Goal: Transaction & Acquisition: Book appointment/travel/reservation

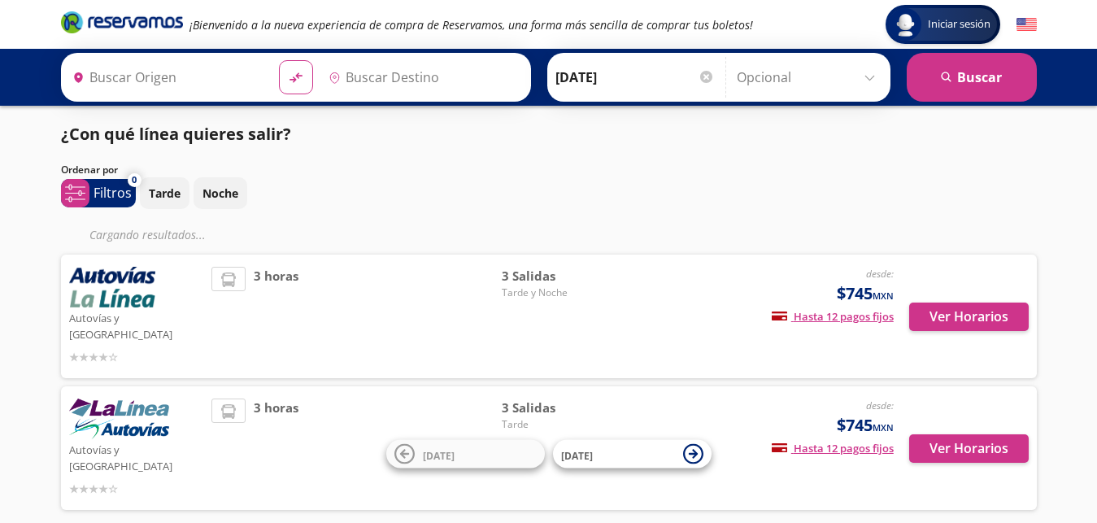
type input "Central Tepotzotlan, [GEOGRAPHIC_DATA]"
type input "[GEOGRAPHIC_DATA], [GEOGRAPHIC_DATA]"
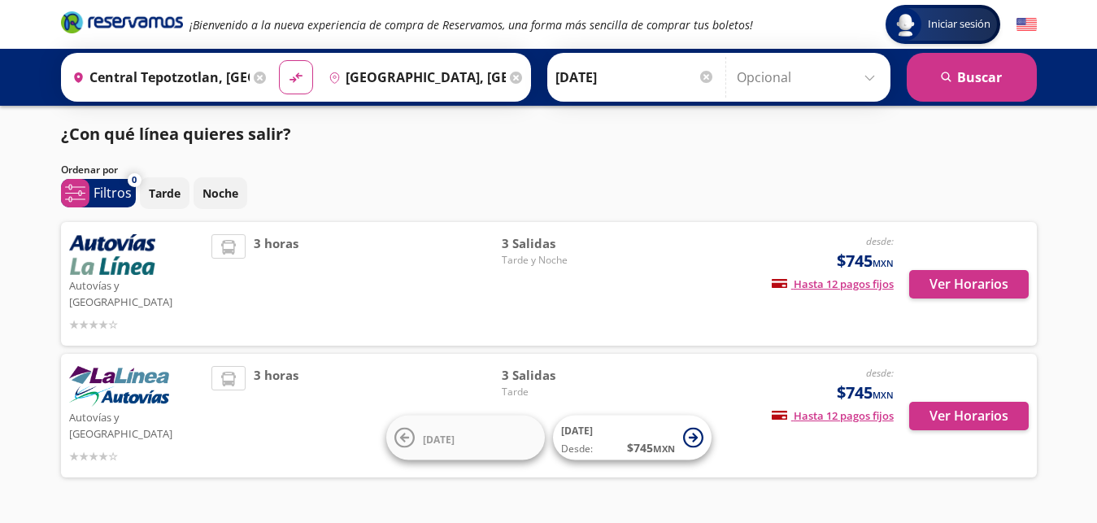
click at [510, 77] on icon at bounding box center [516, 78] width 12 height 12
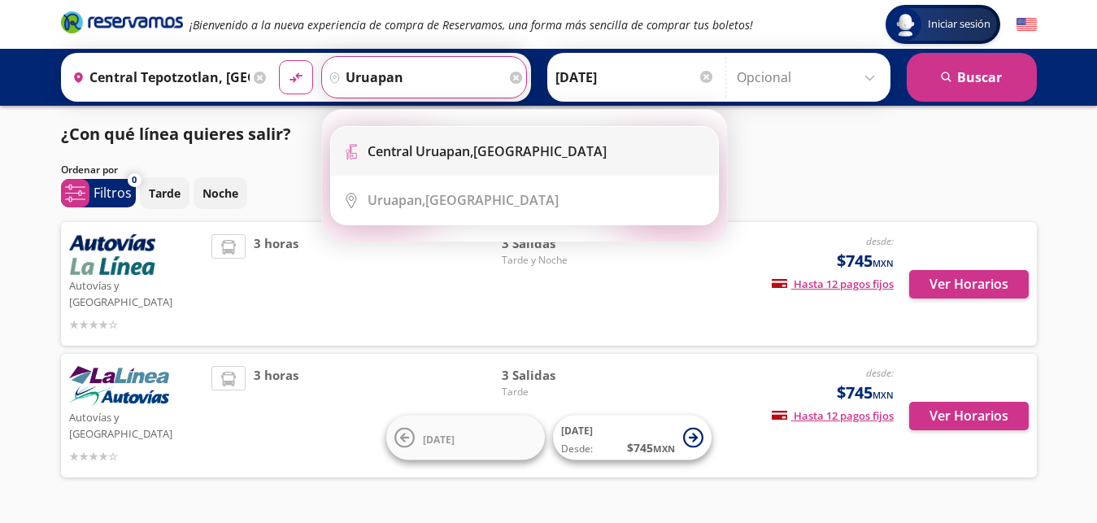
click at [457, 161] on li "Terminal Icon" at bounding box center [524, 151] width 387 height 49
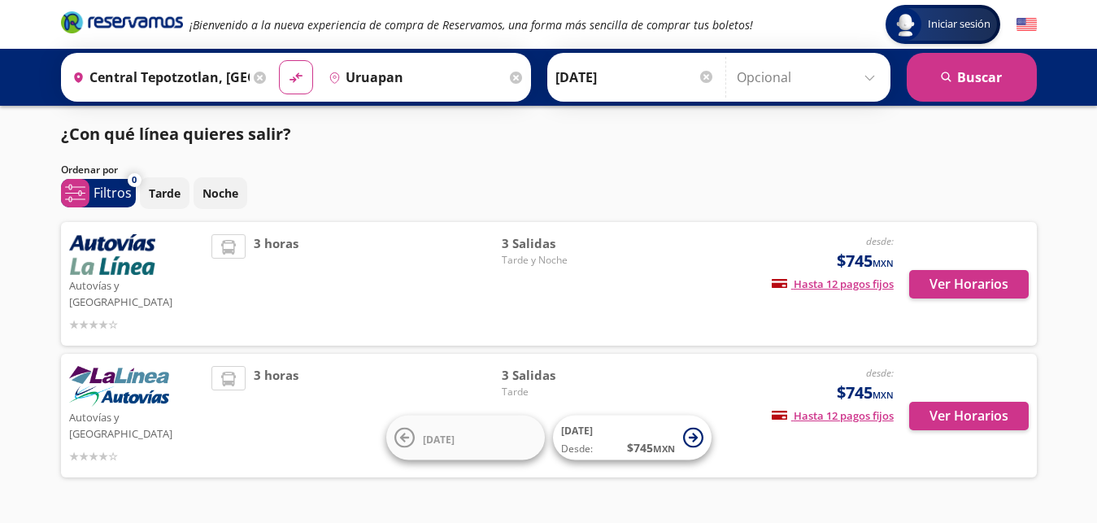
type input "Central Uruapan, [GEOGRAPHIC_DATA]"
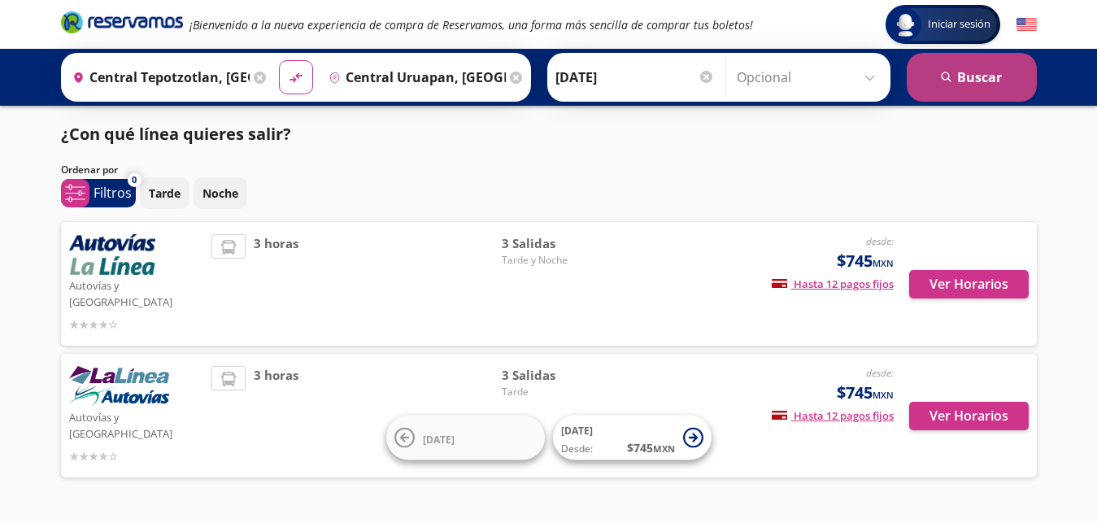
click at [978, 84] on button "search [GEOGRAPHIC_DATA]" at bounding box center [972, 77] width 130 height 49
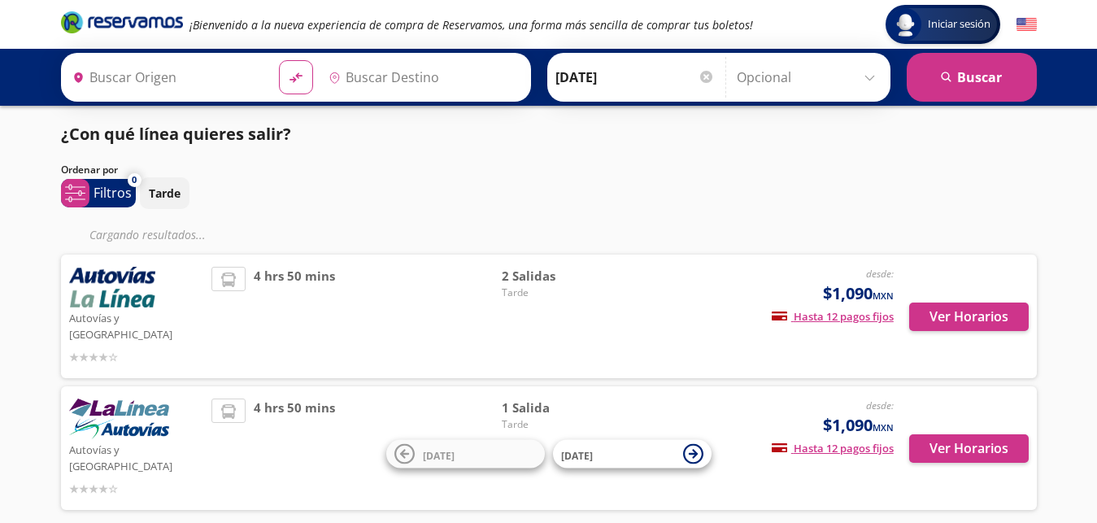
type input "Central Tepotzotlan, [GEOGRAPHIC_DATA]"
type input "Central Uruapan, [GEOGRAPHIC_DATA]"
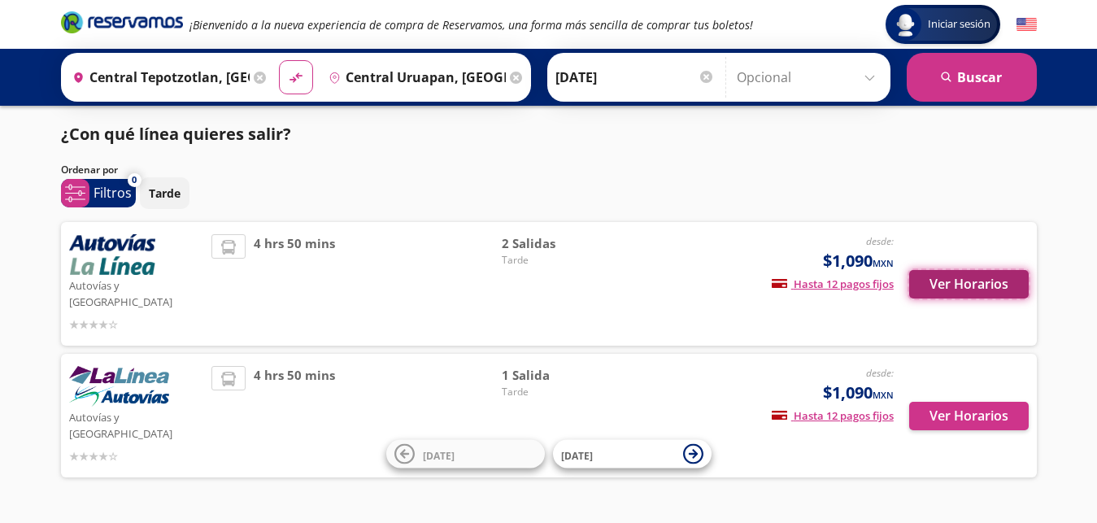
click at [980, 277] on button "Ver Horarios" at bounding box center [969, 284] width 120 height 28
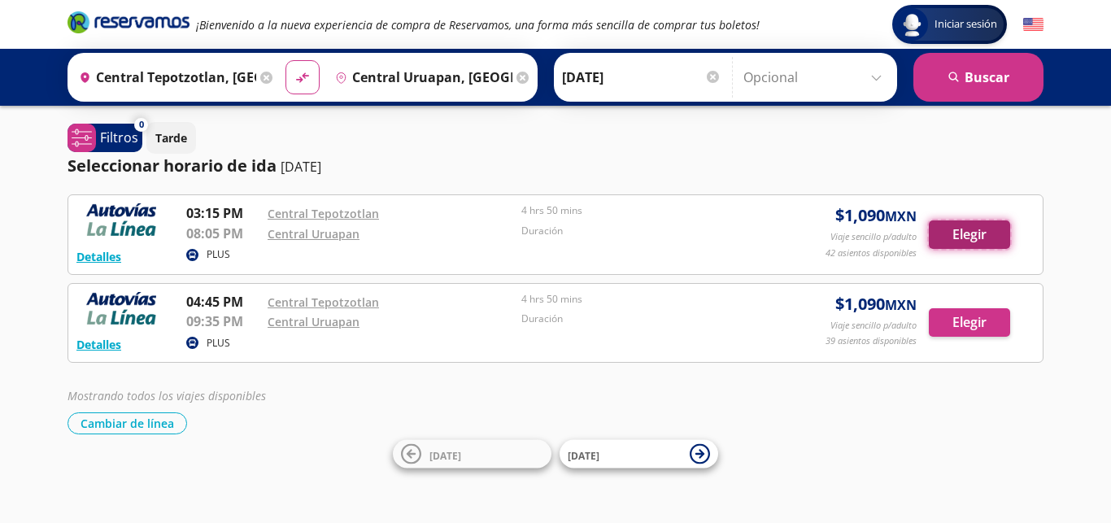
click at [983, 236] on button "Elegir" at bounding box center [969, 234] width 81 height 28
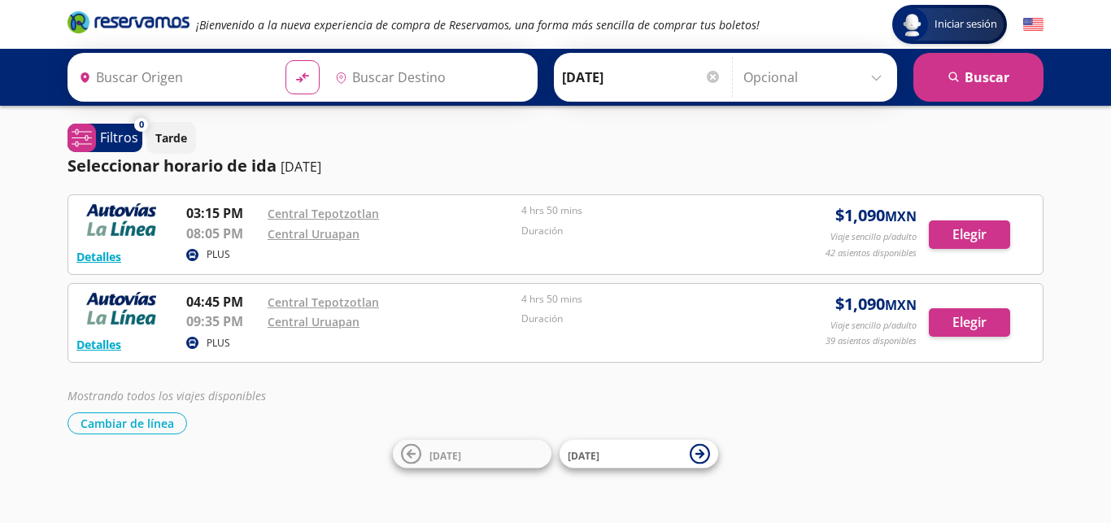
type input "Central Tepotzotlan, [GEOGRAPHIC_DATA]"
type input "Central Uruapan, [GEOGRAPHIC_DATA]"
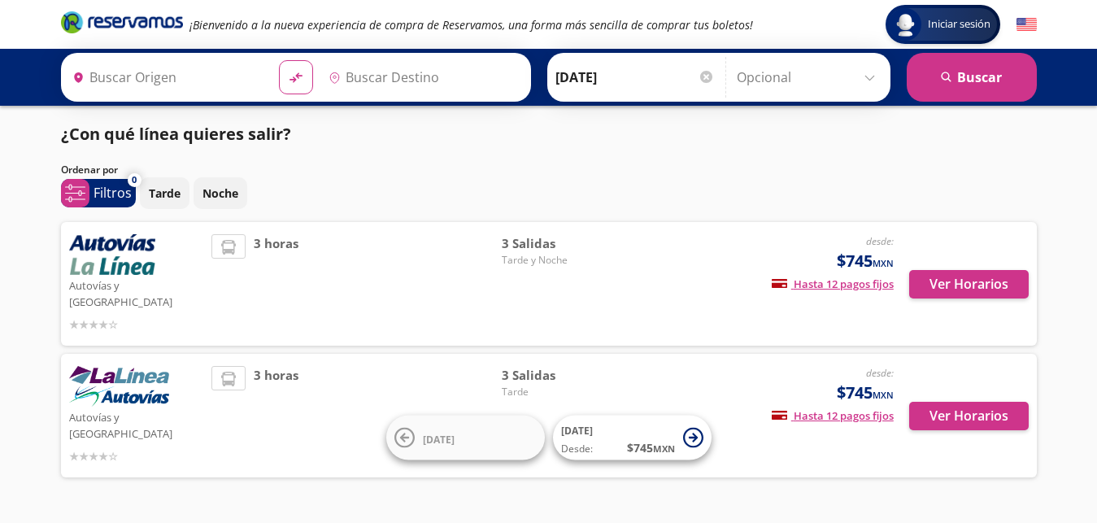
type input "Central Tepotzotlan, [GEOGRAPHIC_DATA]"
type input "[GEOGRAPHIC_DATA], [GEOGRAPHIC_DATA]"
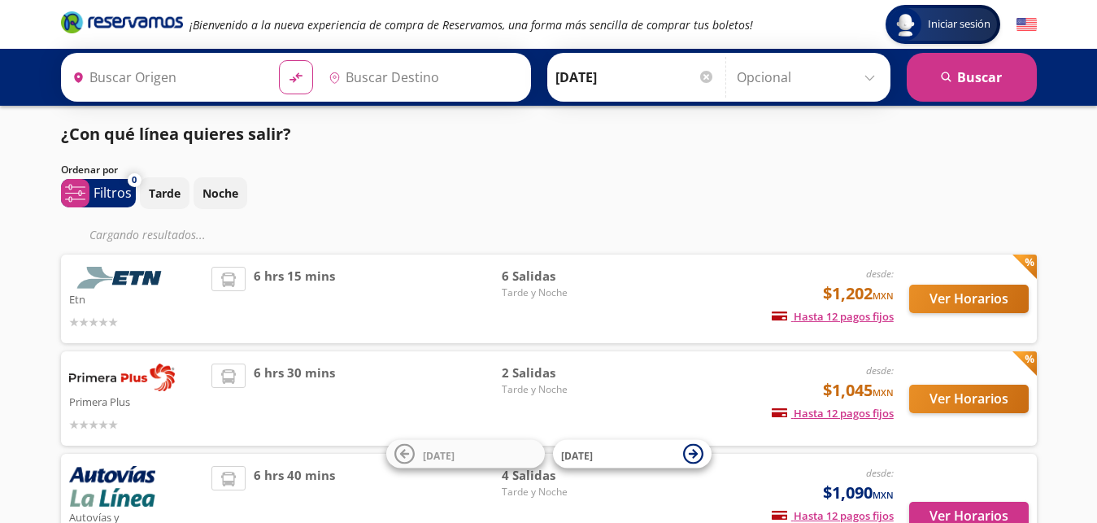
type input "Ciudad de México, Distrito Federal"
type input "Central Uruapan, [GEOGRAPHIC_DATA]"
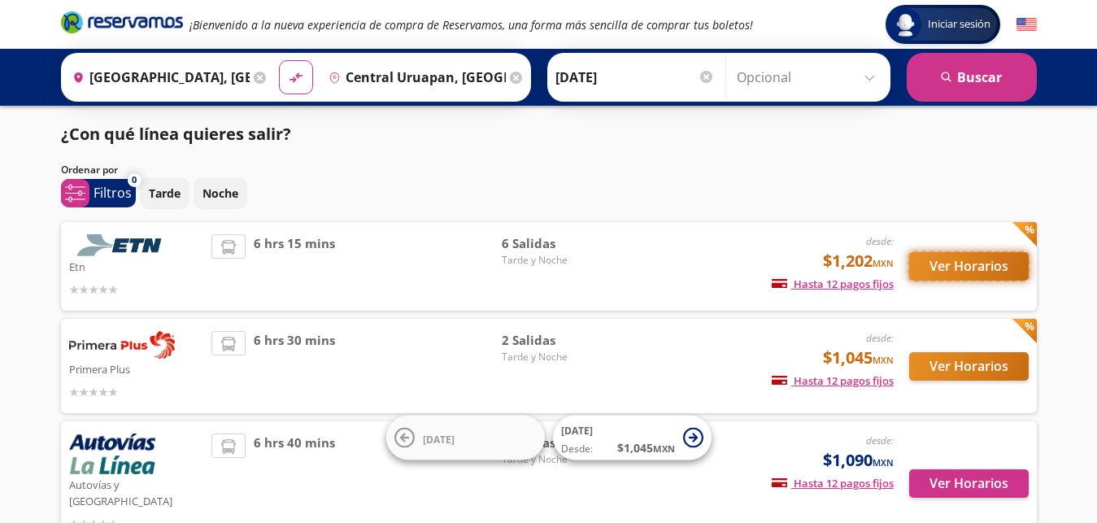
click at [950, 270] on button "Ver Horarios" at bounding box center [969, 266] width 120 height 28
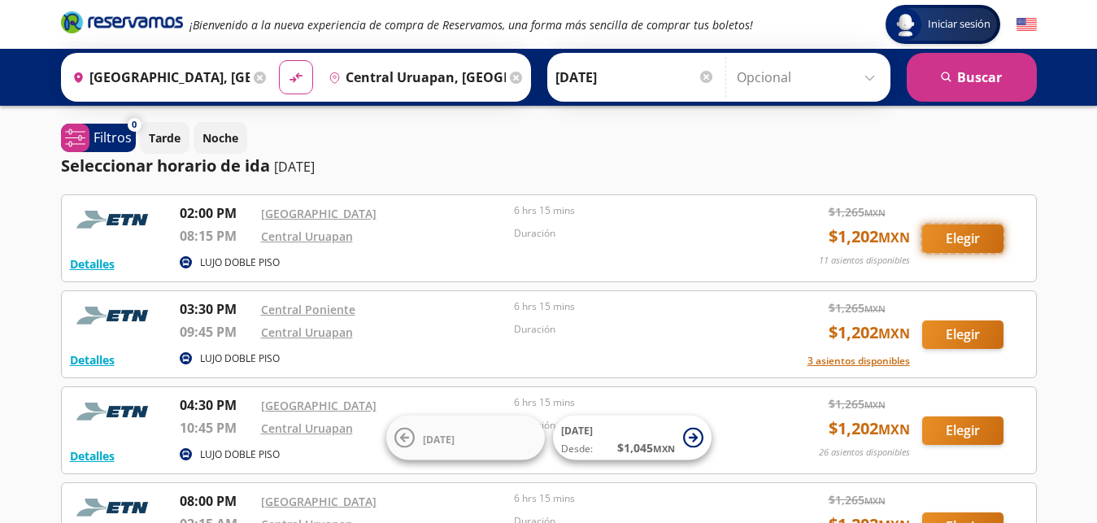
click at [959, 236] on button "Elegir" at bounding box center [962, 238] width 81 height 28
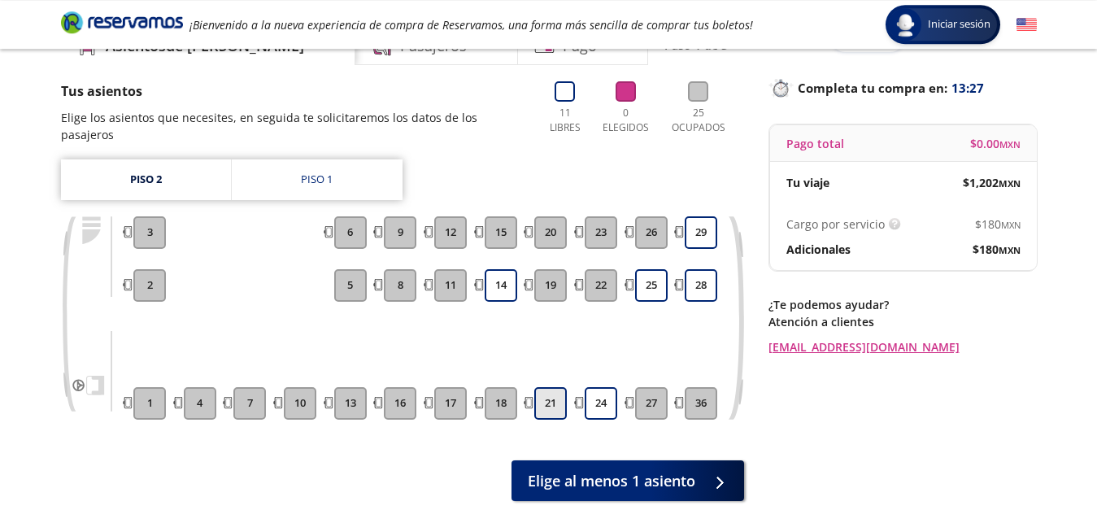
scroll to position [71, 0]
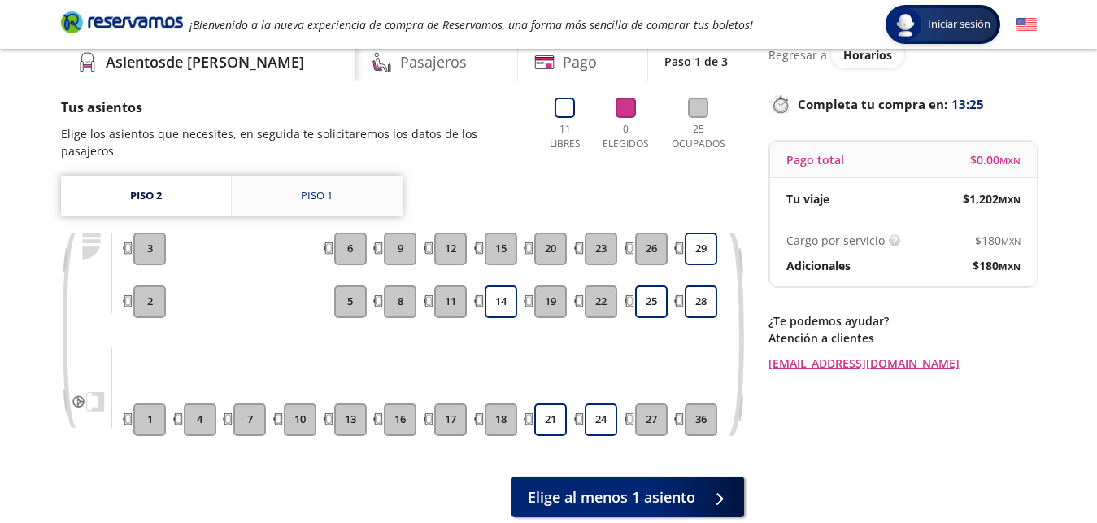
click at [314, 188] on div "Piso 1" at bounding box center [317, 196] width 32 height 16
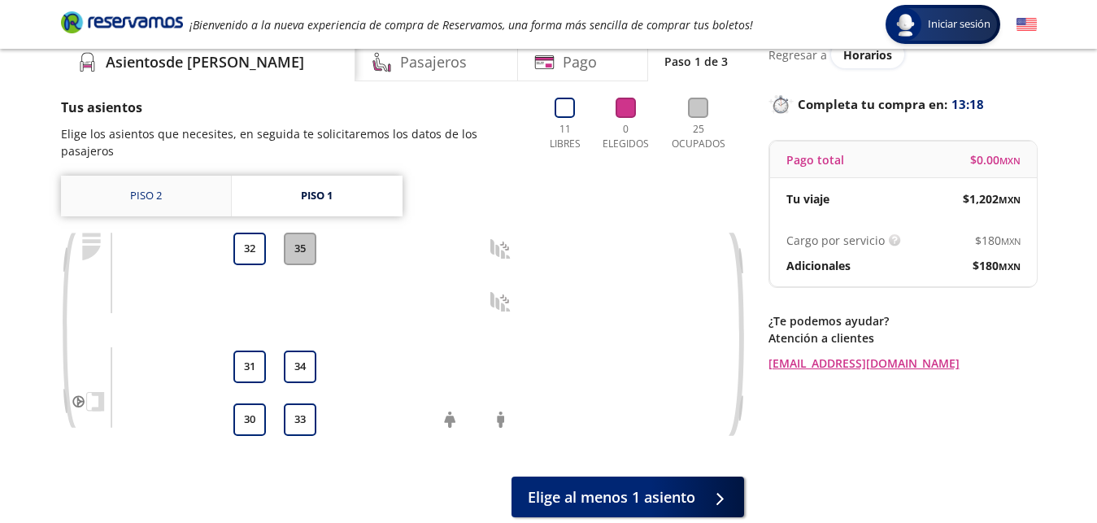
click at [166, 186] on link "Piso 2" at bounding box center [146, 196] width 170 height 41
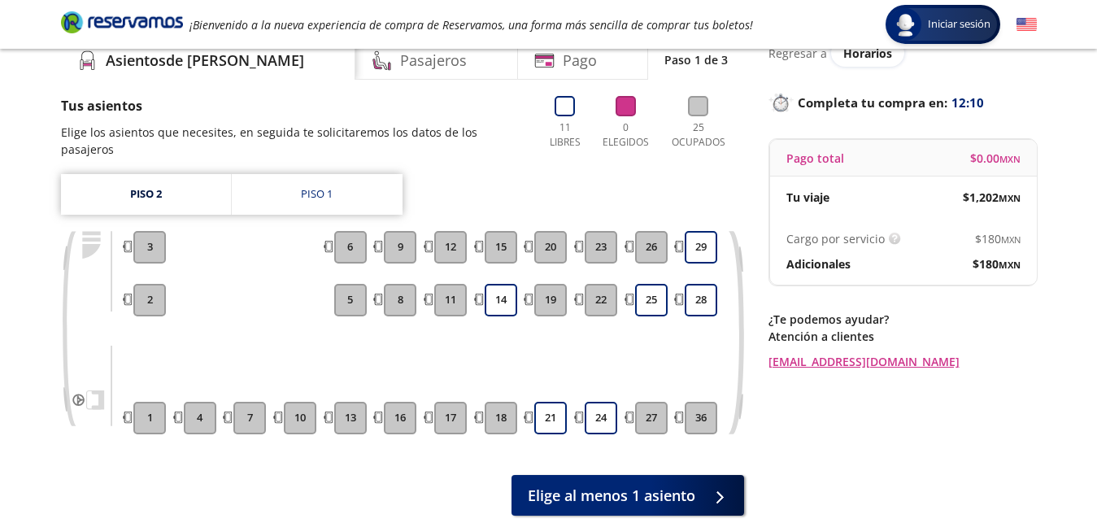
scroll to position [71, 0]
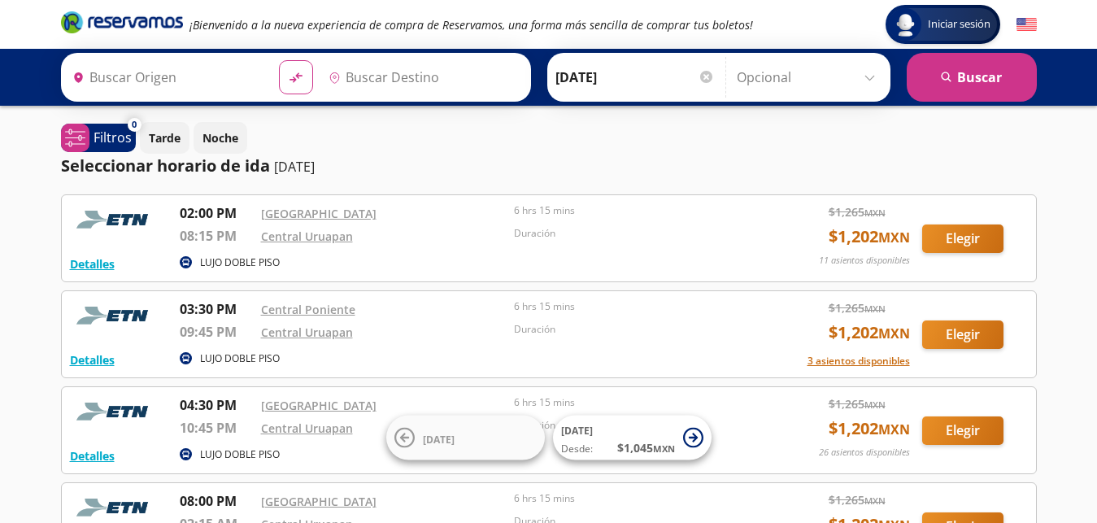
type input "Ciudad de México, Distrito Federal"
type input "Central Uruapan, [GEOGRAPHIC_DATA]"
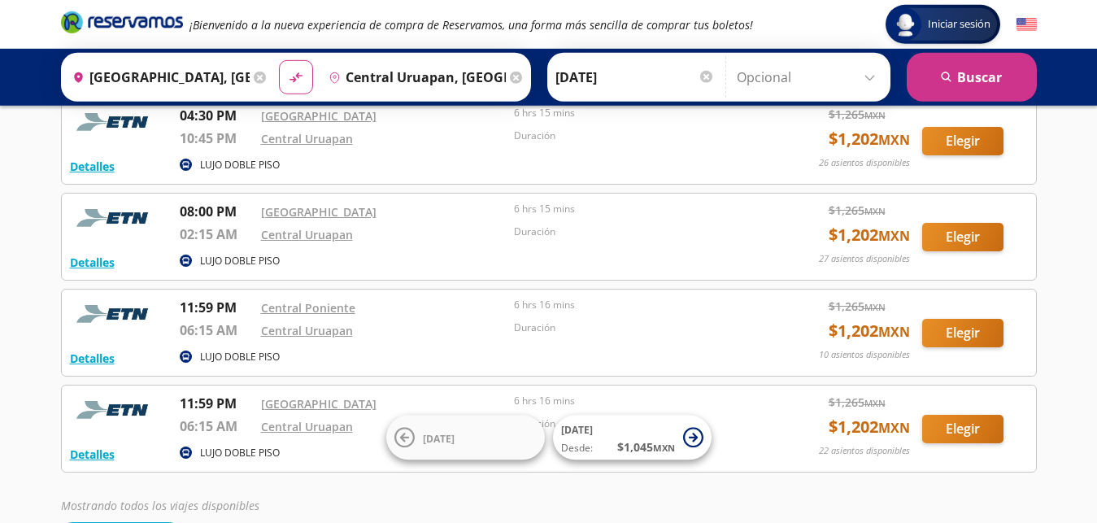
scroll to position [392, 0]
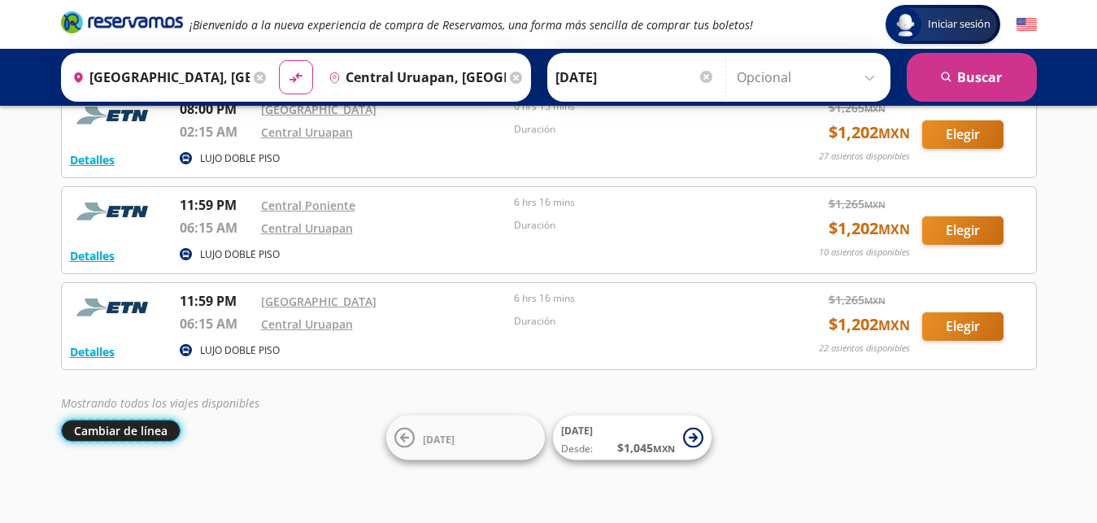
click at [139, 437] on button "Cambiar de línea" at bounding box center [121, 431] width 120 height 22
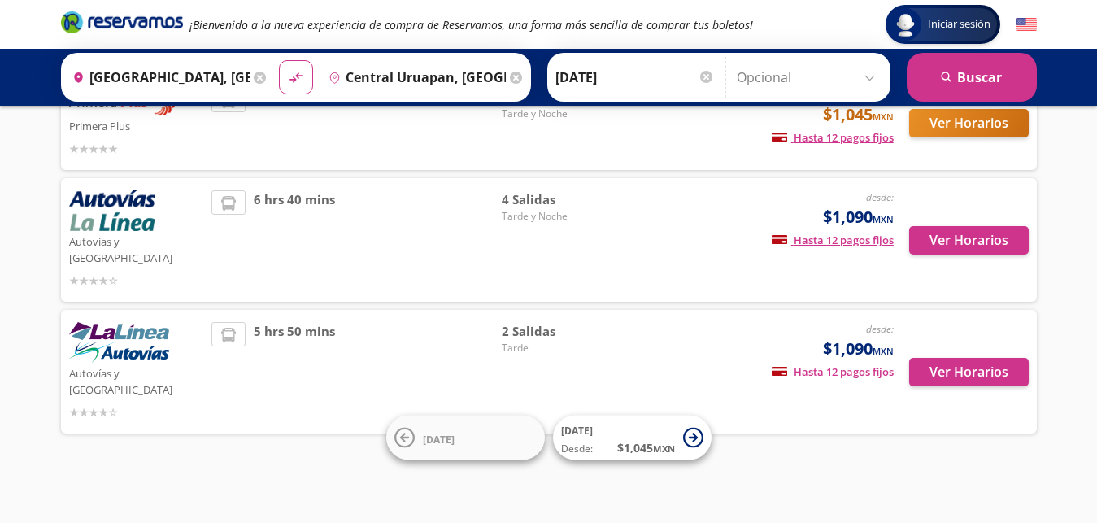
scroll to position [160, 0]
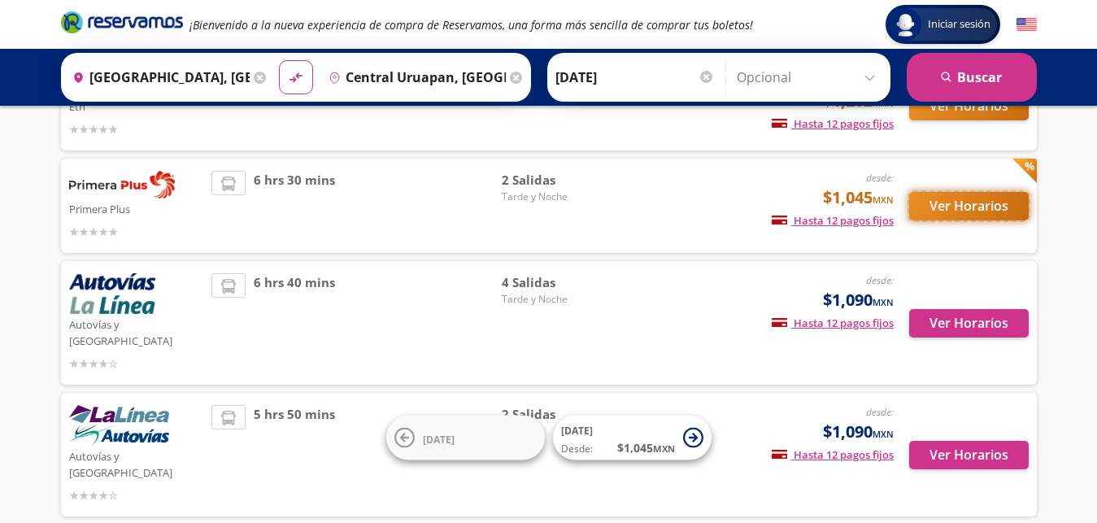
click at [986, 208] on button "Ver Horarios" at bounding box center [969, 206] width 120 height 28
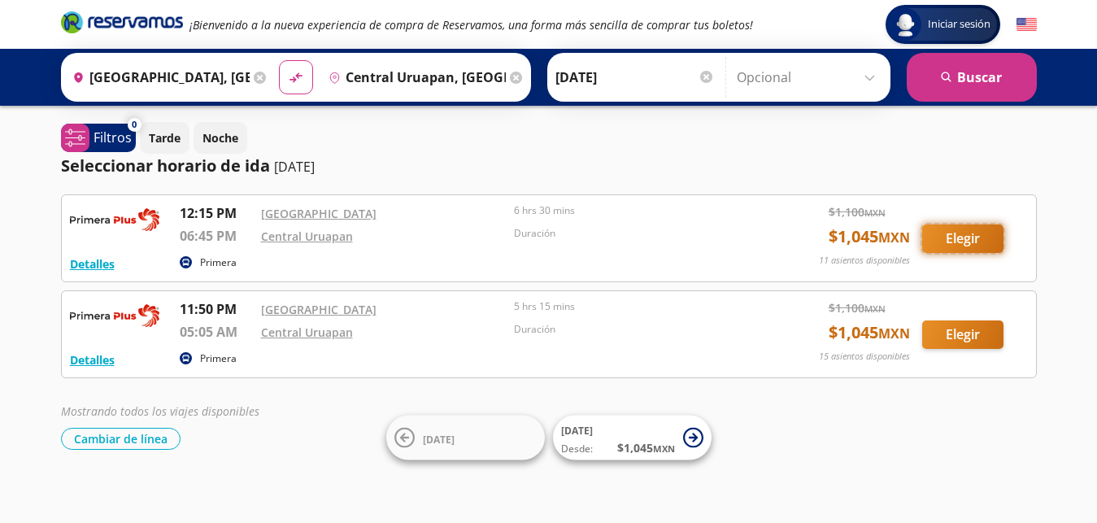
click at [948, 242] on button "Elegir" at bounding box center [962, 238] width 81 height 28
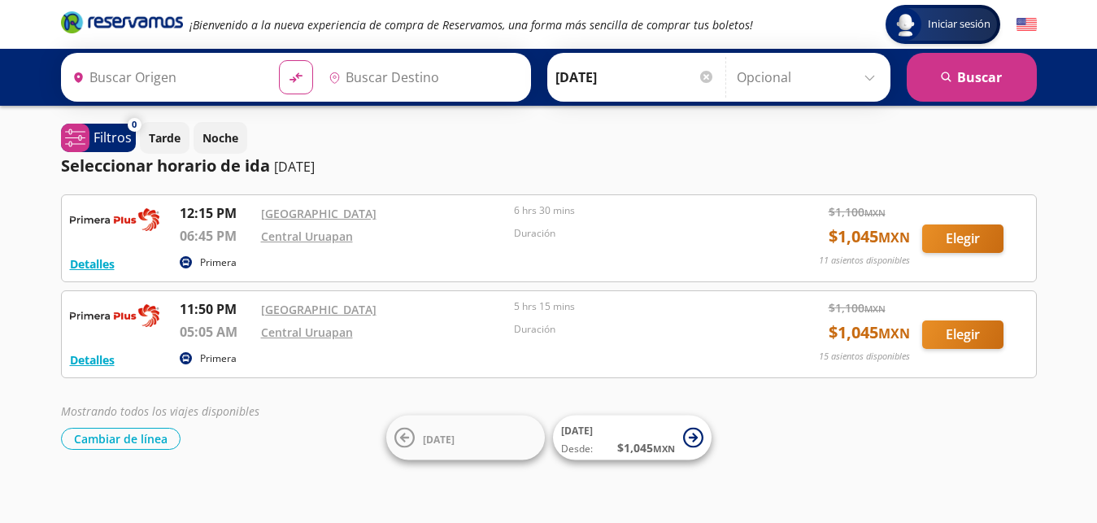
type input "Ciudad de México, Distrito Federal"
type input "Central Uruapan, [GEOGRAPHIC_DATA]"
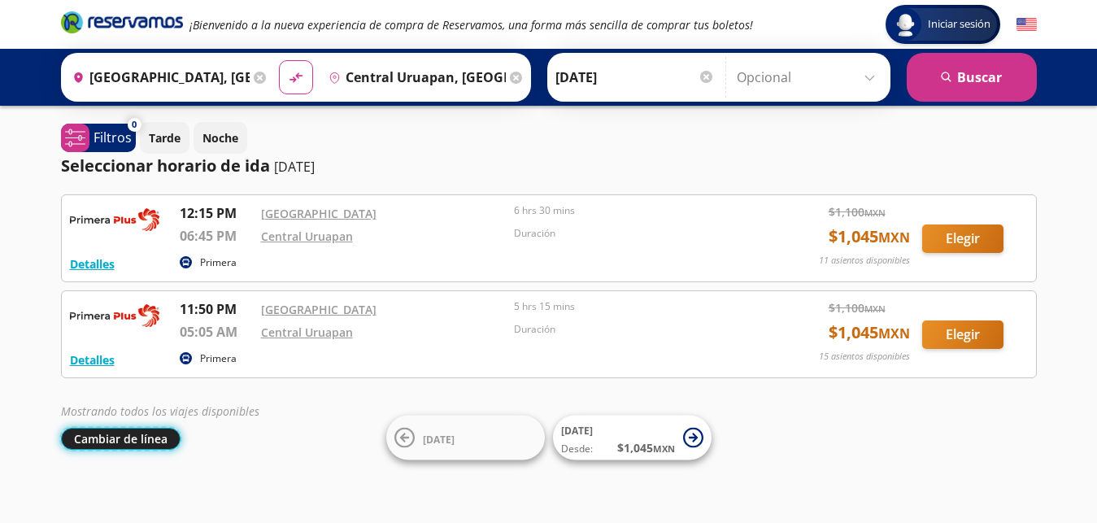
click at [127, 441] on button "Cambiar de línea" at bounding box center [121, 439] width 120 height 22
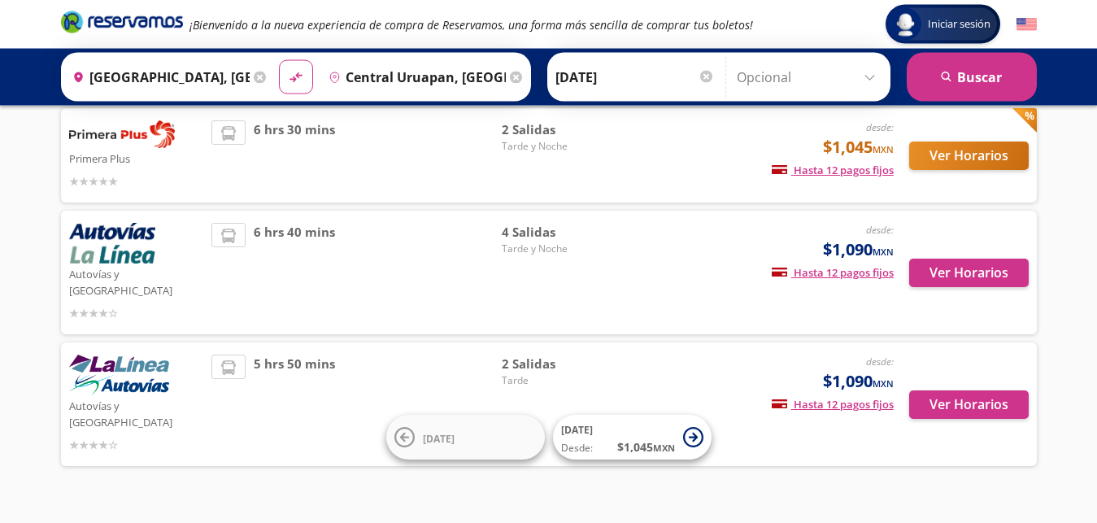
scroll to position [211, 0]
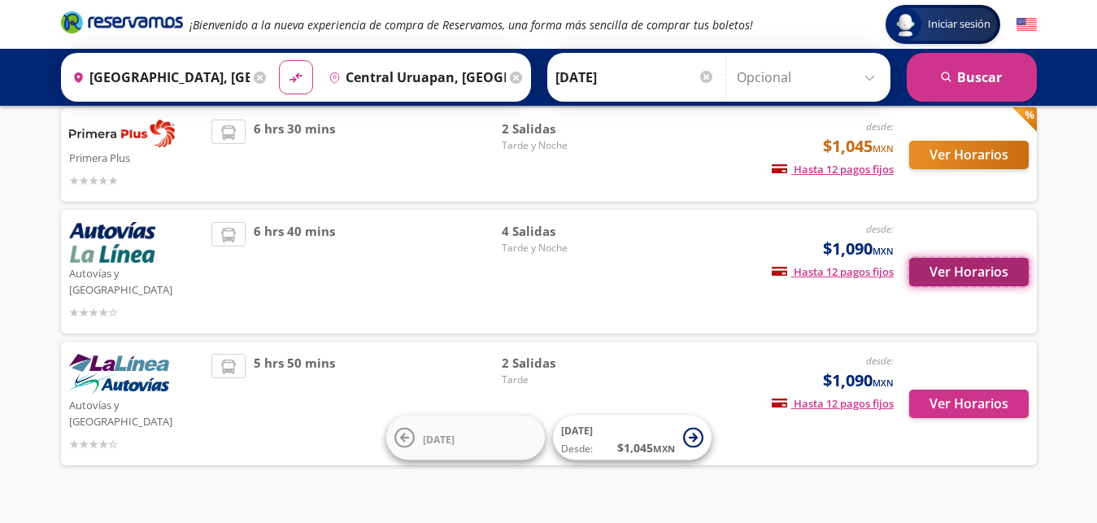
click at [967, 264] on button "Ver Horarios" at bounding box center [969, 272] width 120 height 28
